Goal: Task Accomplishment & Management: Use online tool/utility

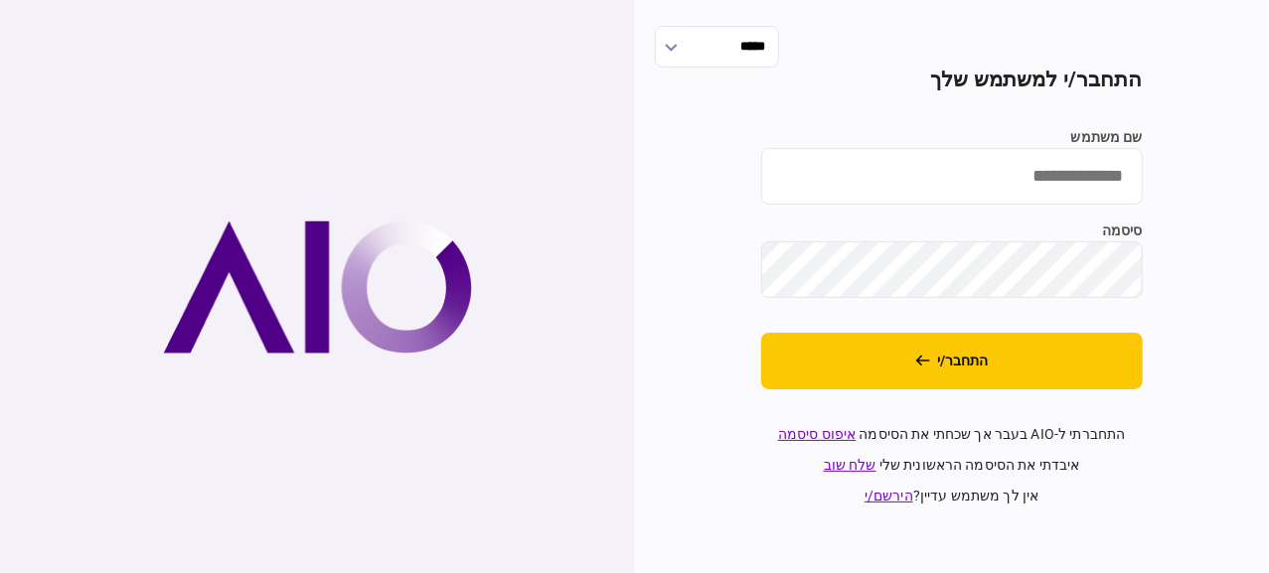
type input "**********"
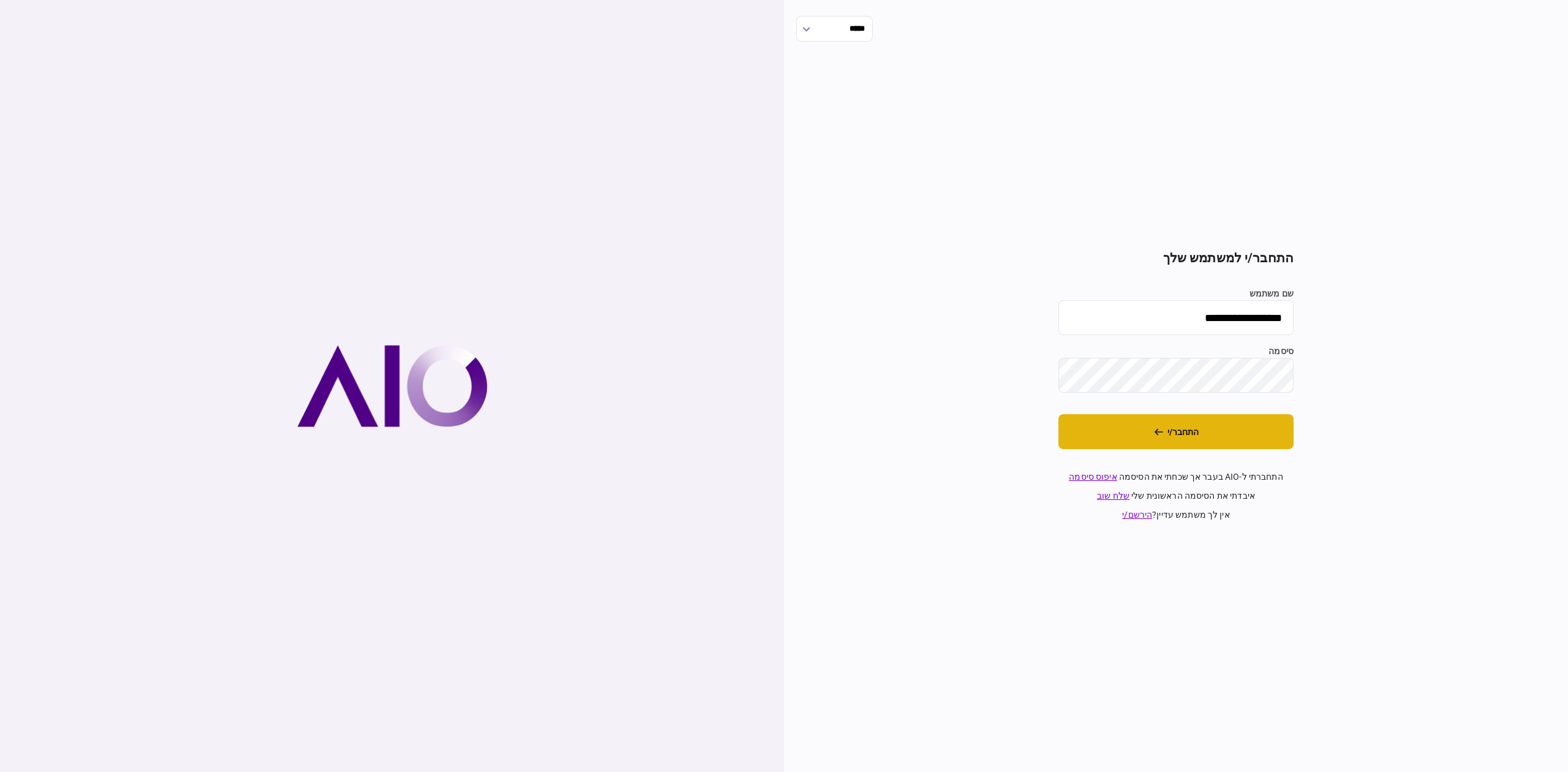
click at [1172, 439] on button "התחבר/י" at bounding box center [1176, 432] width 235 height 35
